Goal: Transaction & Acquisition: Purchase product/service

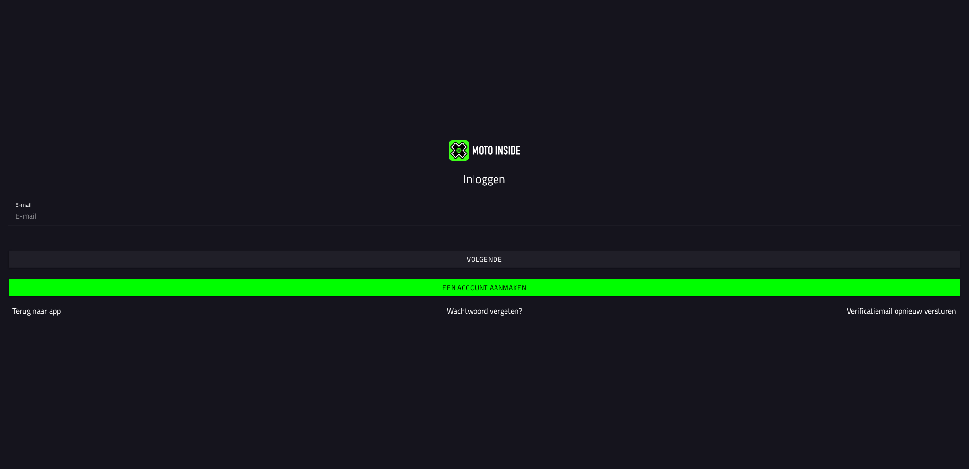
click at [0, 0] on slot "Volgende" at bounding box center [0, 0] width 0 height 0
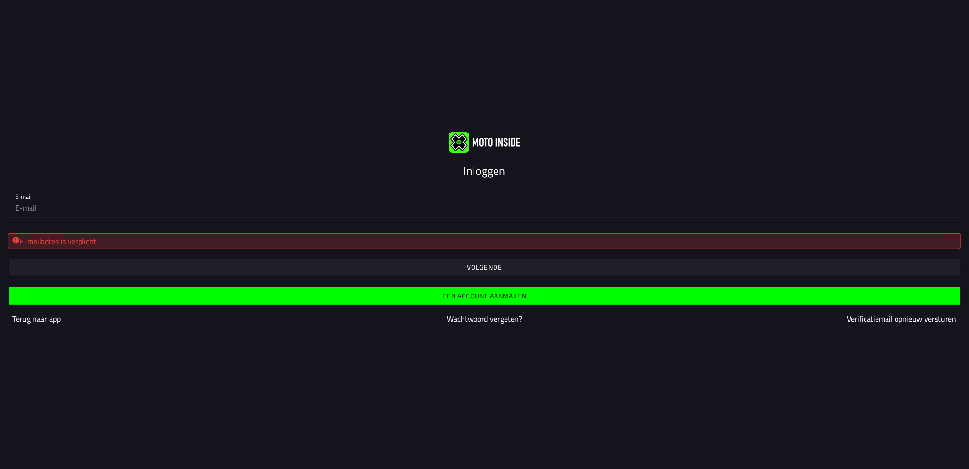
click at [55, 244] on div "E-mailadres is verplicht." at bounding box center [484, 240] width 945 height 11
click at [59, 240] on div "E-mailadres is verplicht." at bounding box center [484, 240] width 945 height 11
click at [31, 210] on input "email" at bounding box center [484, 207] width 938 height 19
type input "[EMAIL_ADDRESS][DOMAIN_NAME]"
click at [0, 0] on slot "Volgende" at bounding box center [0, 0] width 0 height 0
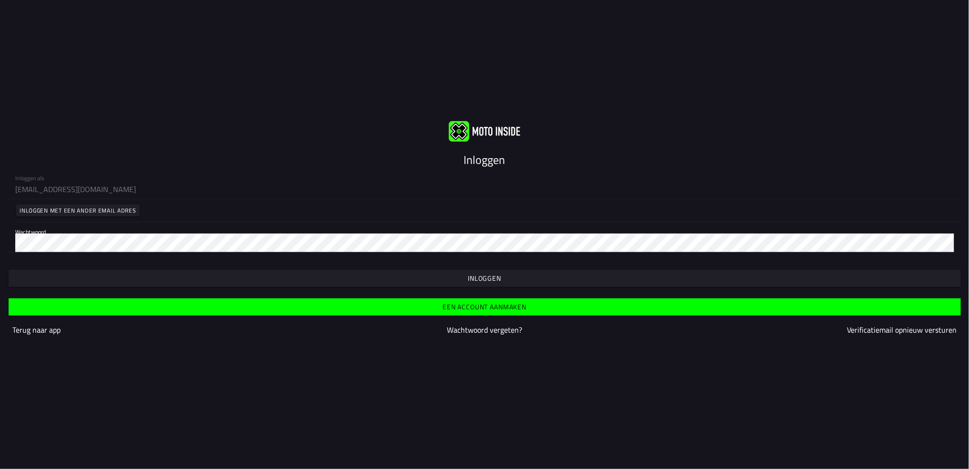
click at [0, 0] on slot "Inloggen" at bounding box center [0, 0] width 0 height 0
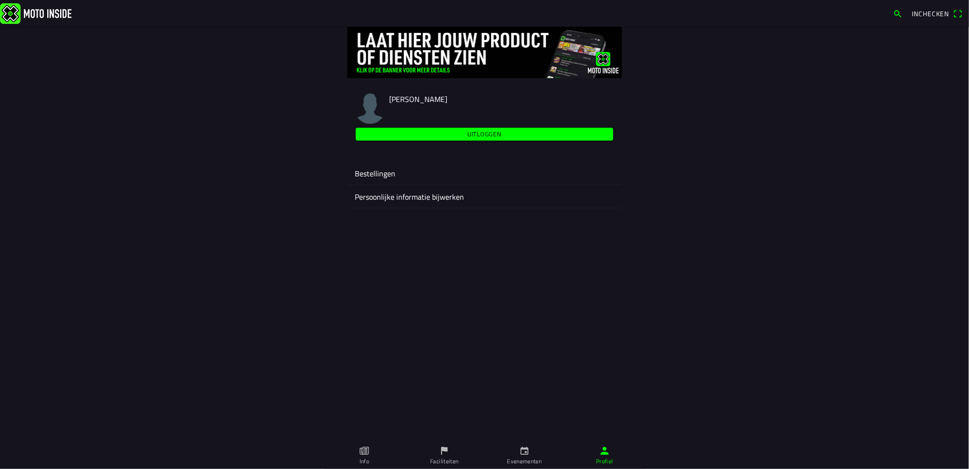
click at [520, 454] on icon "calendar" at bounding box center [524, 451] width 10 height 10
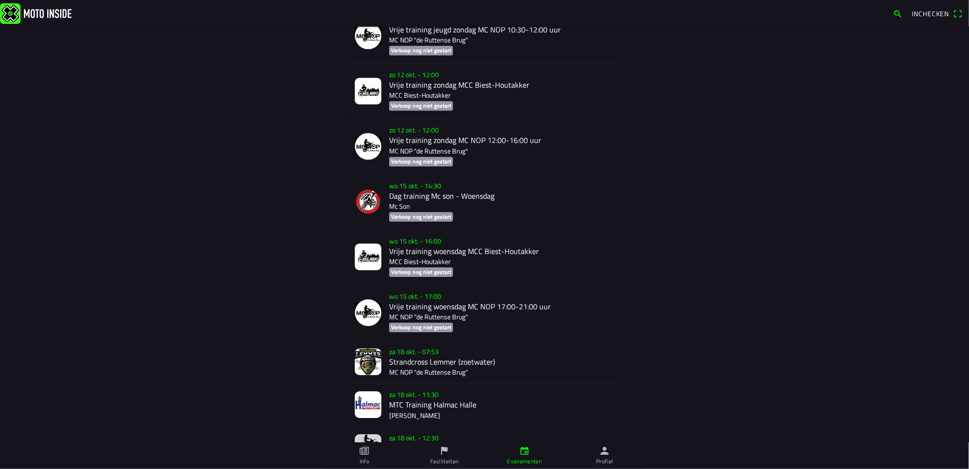
scroll to position [3386, 0]
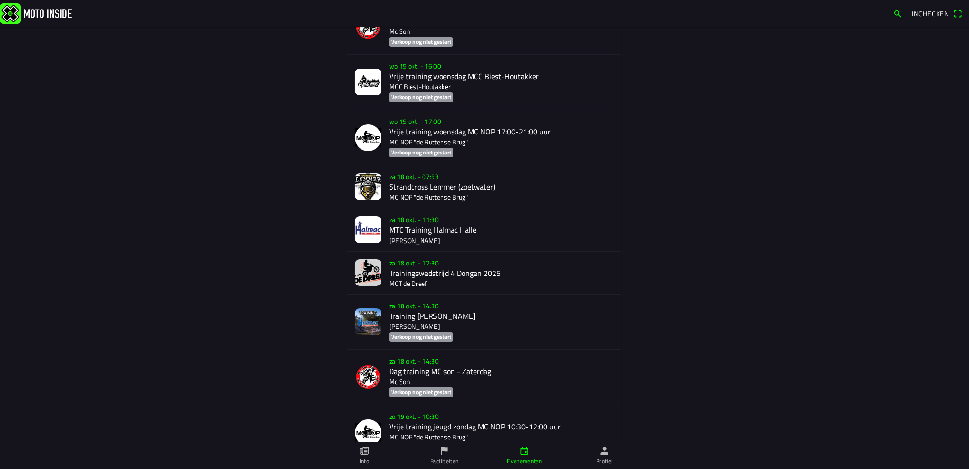
click at [410, 195] on div "[DATE] 07:53 Strandcross Lemmer (zoetwater) MC NOP "de Ruttense Brug"" at bounding box center [501, 186] width 225 height 42
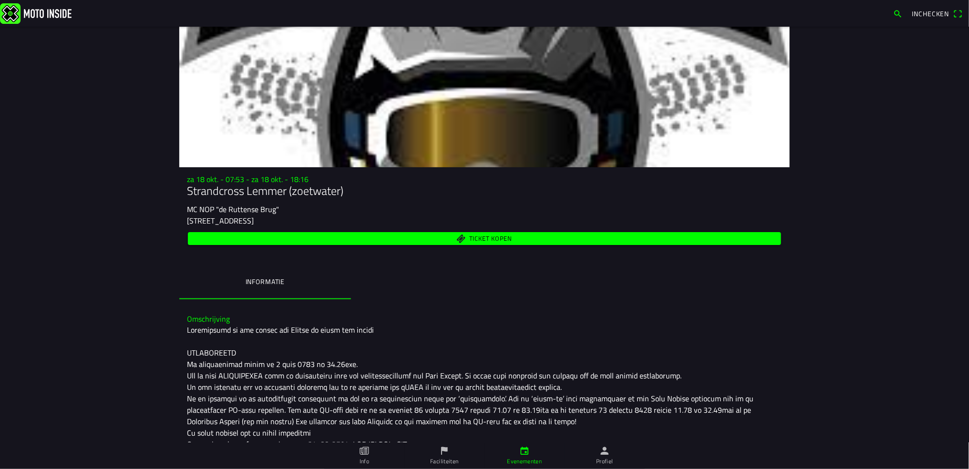
click at [485, 235] on span "Ticket kopen" at bounding box center [490, 238] width 43 height 6
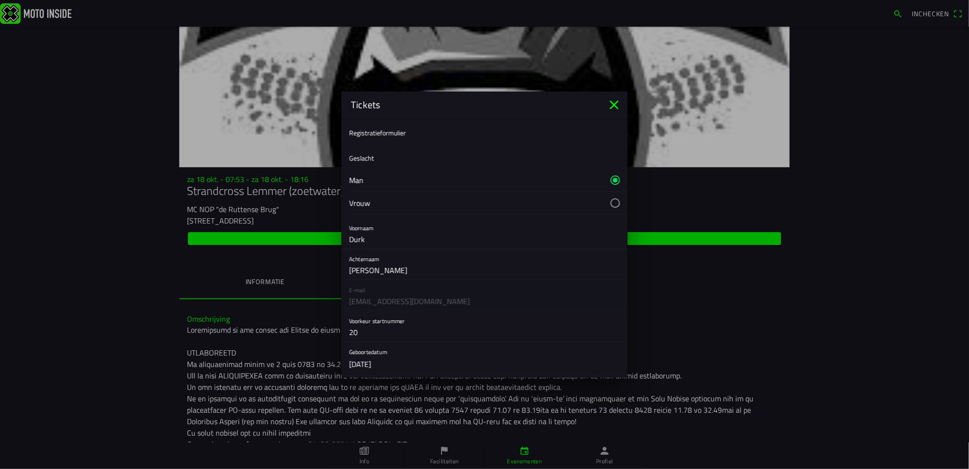
click at [616, 105] on icon "close" at bounding box center [613, 104] width 15 height 15
